Goal: Transaction & Acquisition: Download file/media

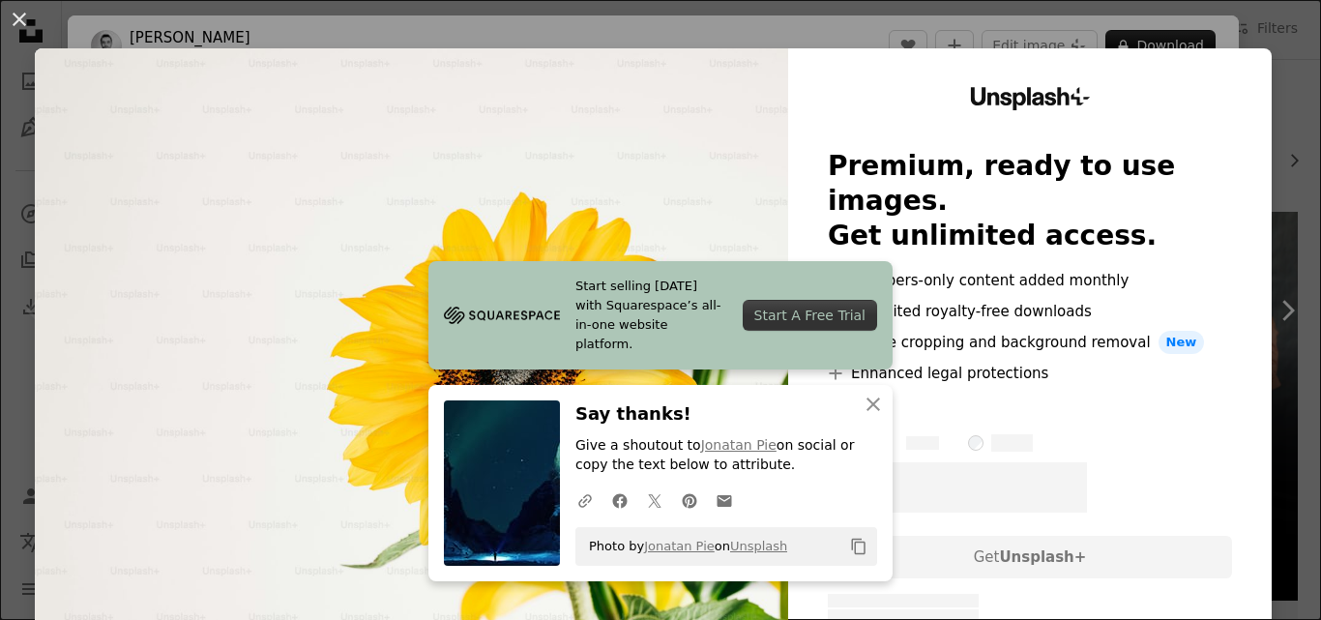
scroll to position [271, 0]
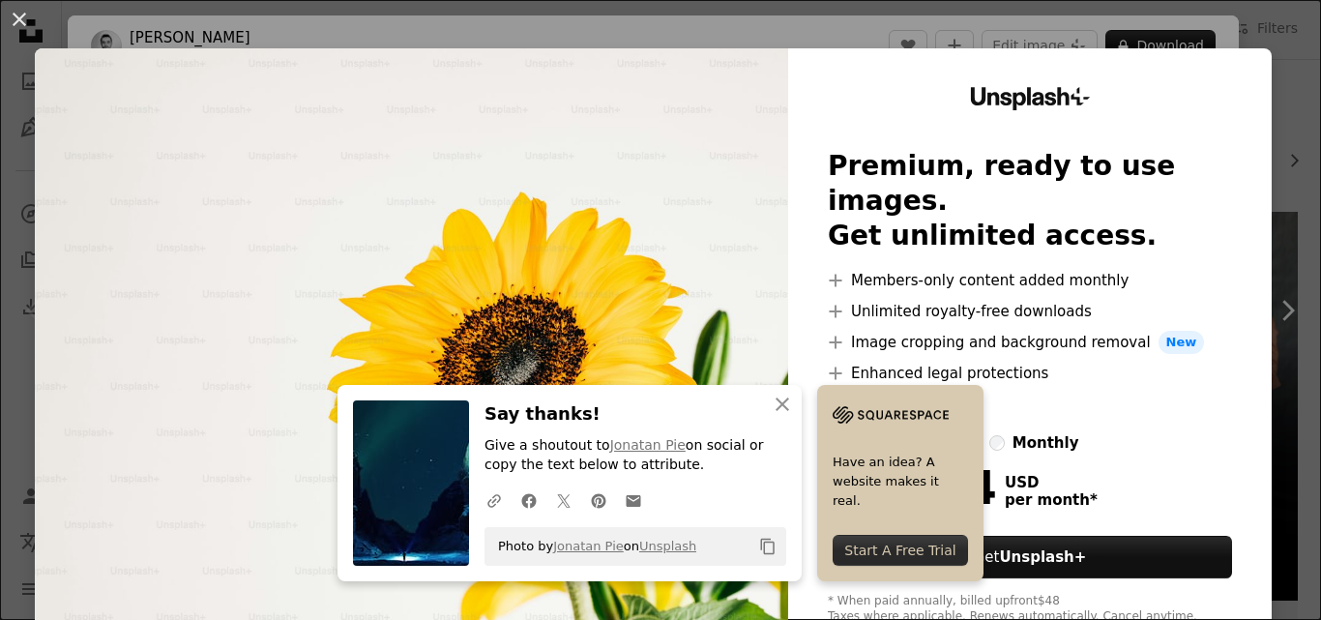
click at [685, 169] on img at bounding box center [411, 355] width 753 height 615
click at [779, 413] on icon "An X shape" at bounding box center [782, 404] width 23 height 23
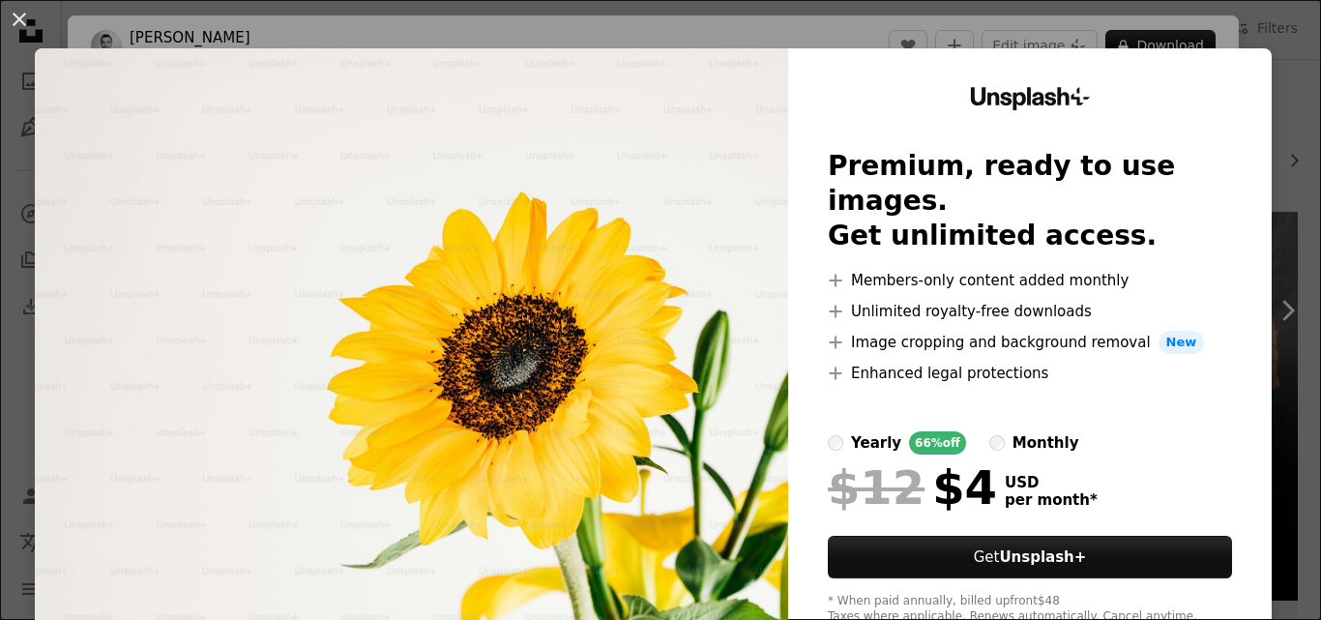
click at [683, 396] on img at bounding box center [411, 355] width 753 height 615
click at [669, 295] on img at bounding box center [411, 355] width 753 height 615
click at [22, 15] on button "An X shape" at bounding box center [19, 19] width 23 height 23
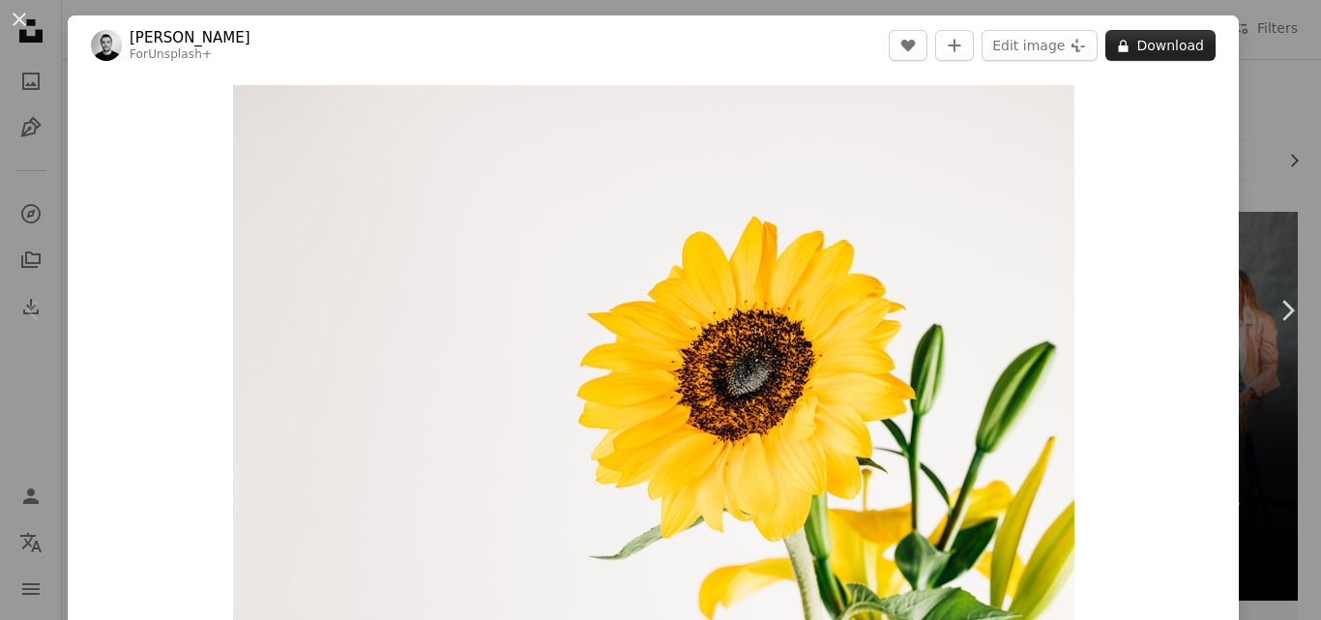
click at [1151, 43] on button "A lock Download" at bounding box center [1160, 45] width 110 height 31
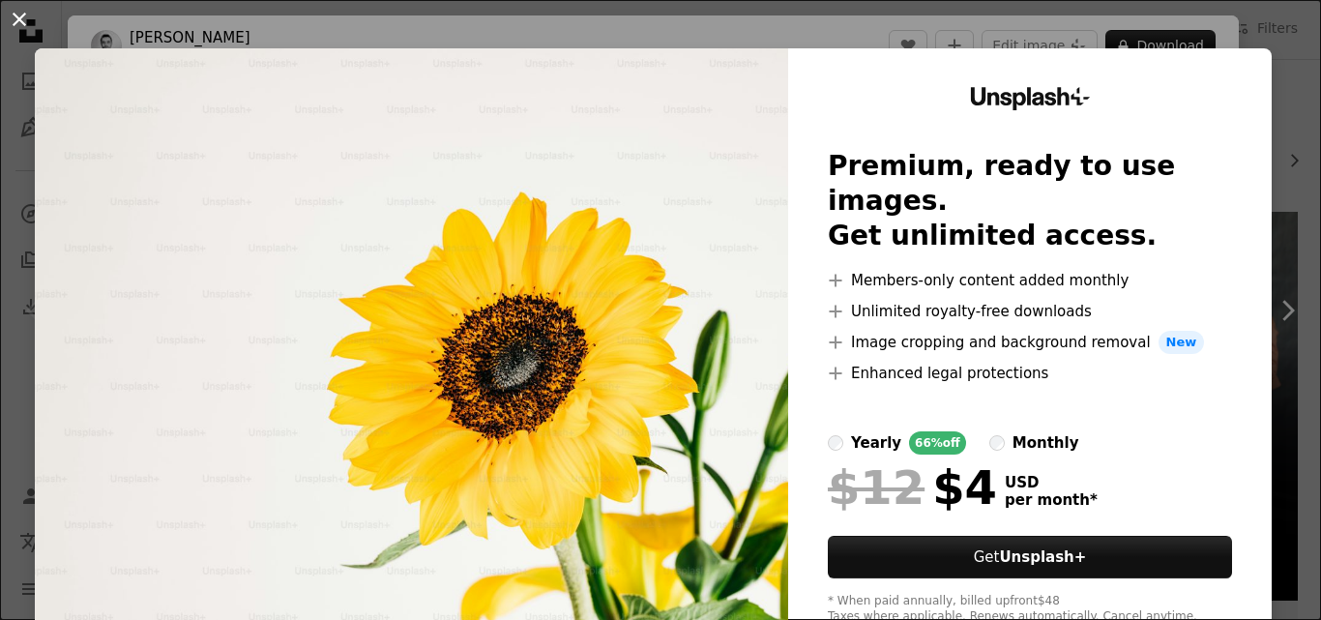
click at [18, 12] on button "An X shape" at bounding box center [19, 19] width 23 height 23
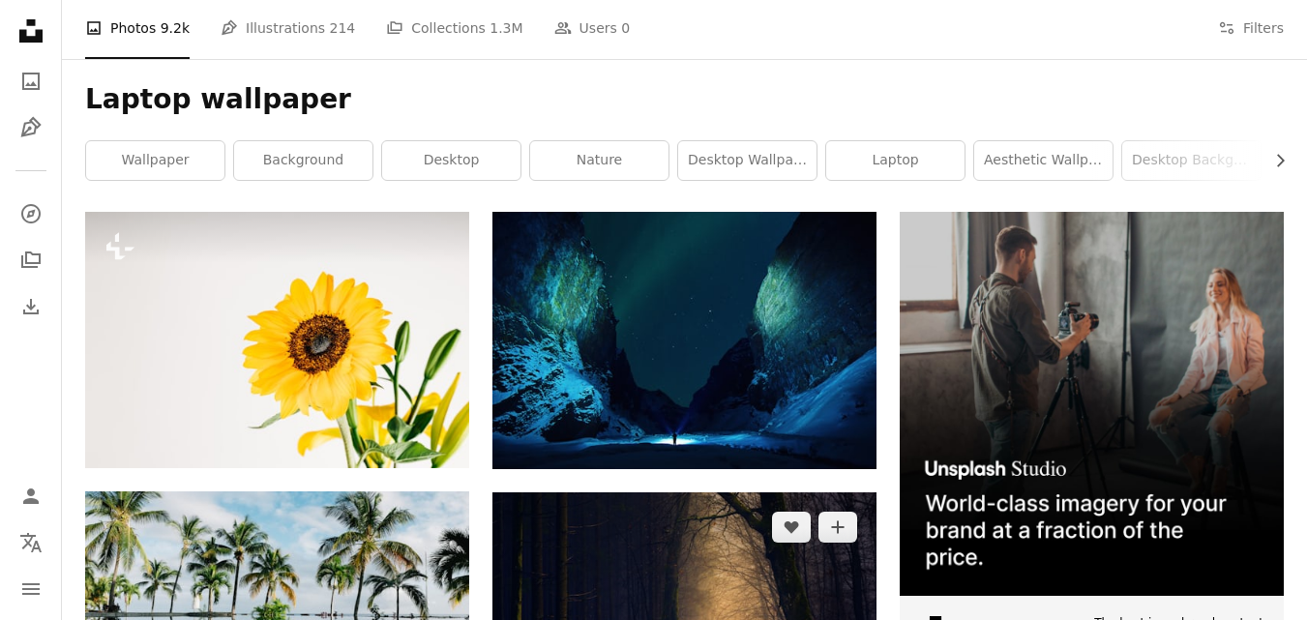
click at [518, 534] on img at bounding box center [684, 619] width 384 height 255
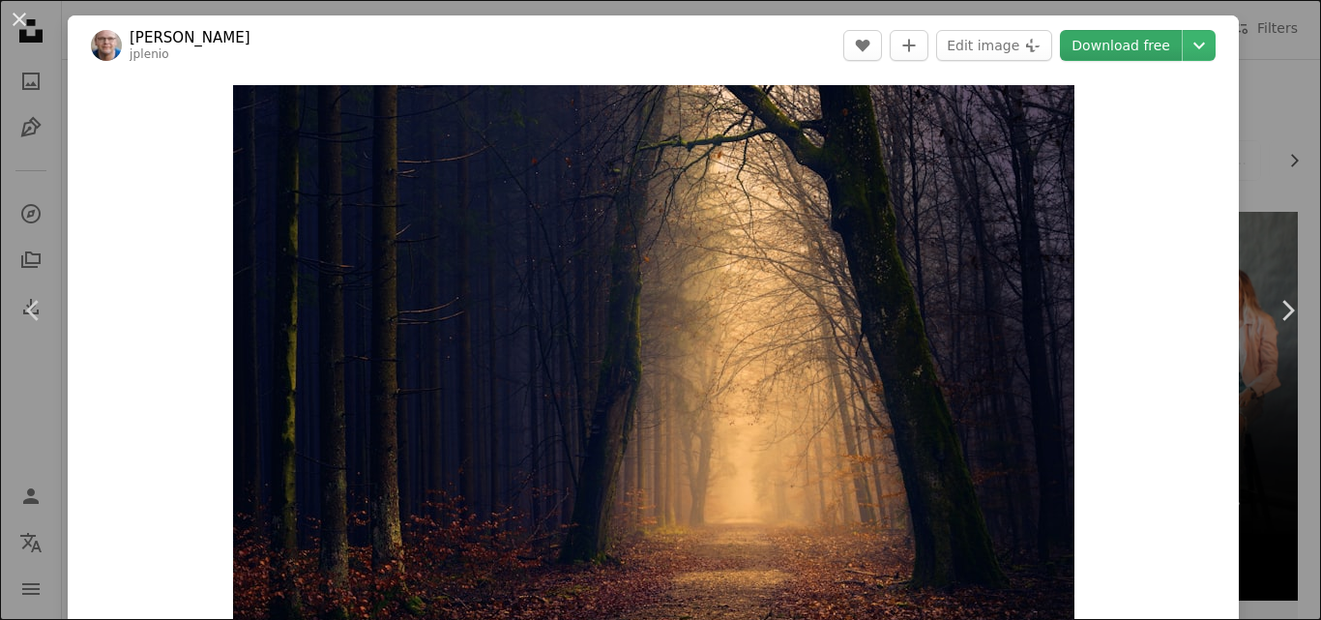
click at [1135, 39] on link "Download free" at bounding box center [1121, 45] width 122 height 31
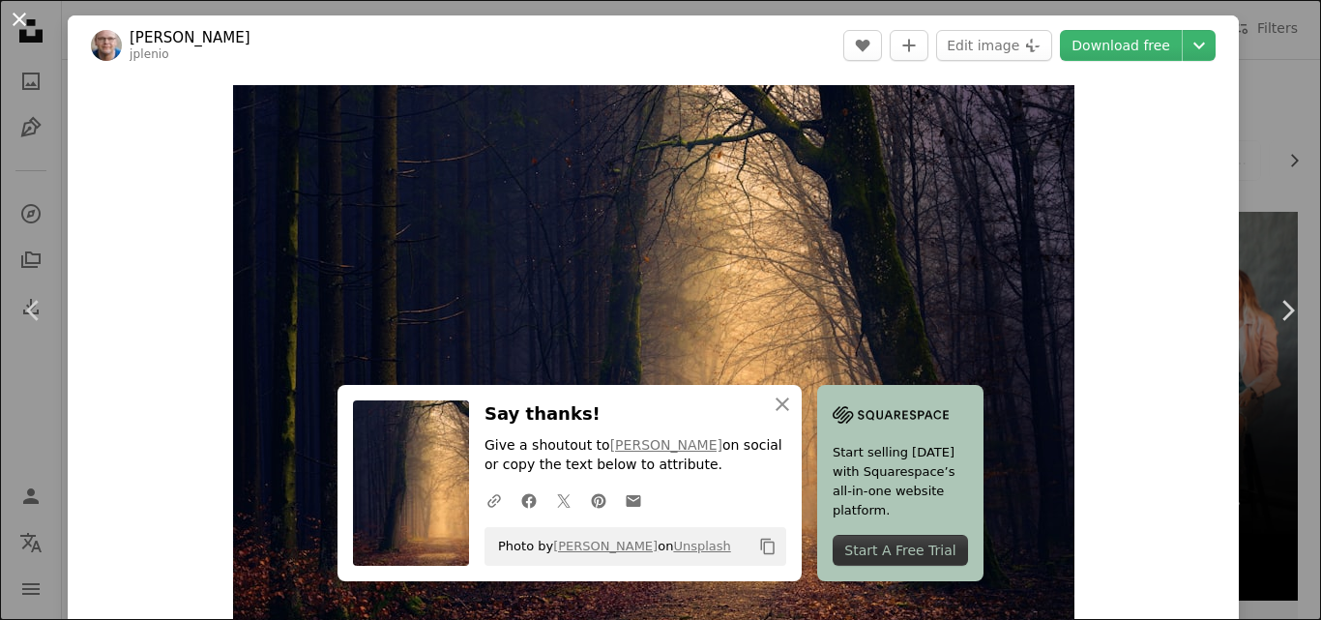
click at [19, 18] on button "An X shape" at bounding box center [19, 19] width 23 height 23
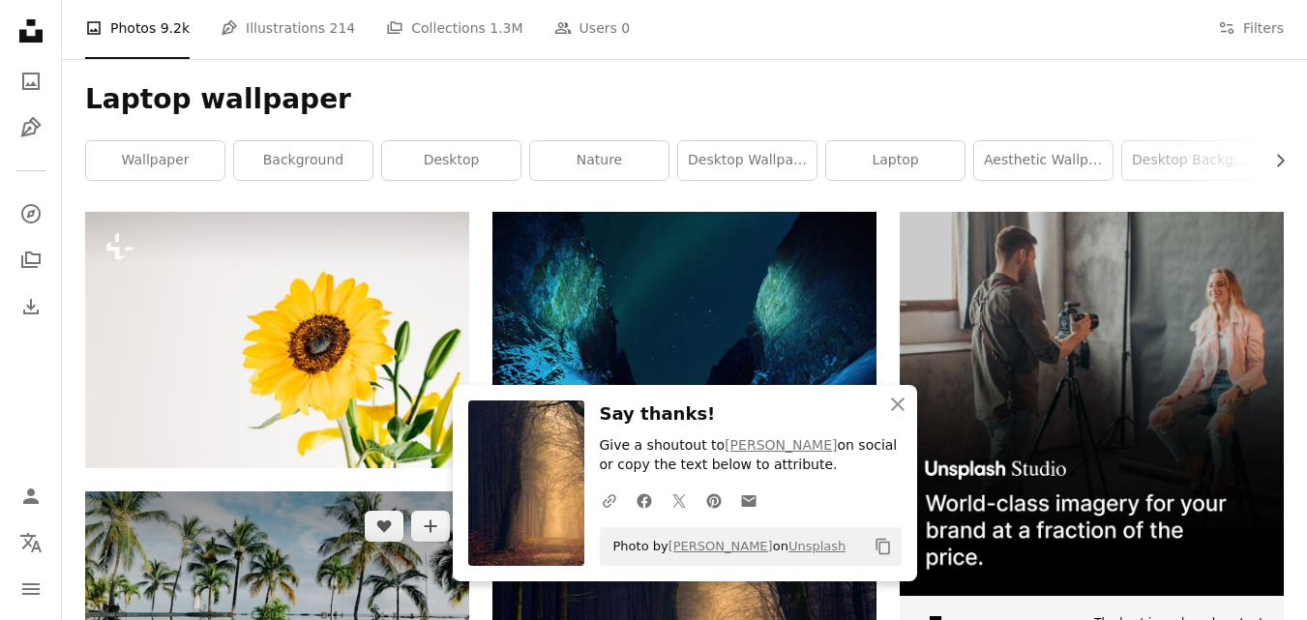
click at [218, 524] on img at bounding box center [277, 615] width 384 height 248
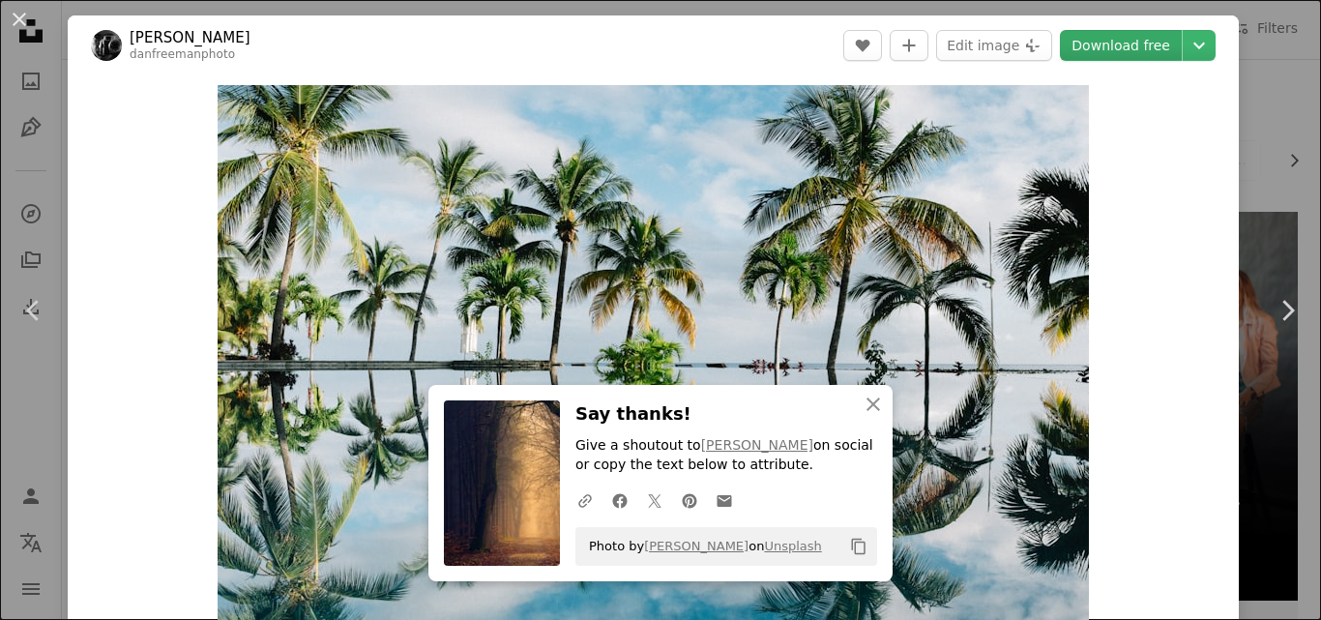
click at [1102, 46] on link "Download free" at bounding box center [1121, 45] width 122 height 31
